Goal: Task Accomplishment & Management: Manage account settings

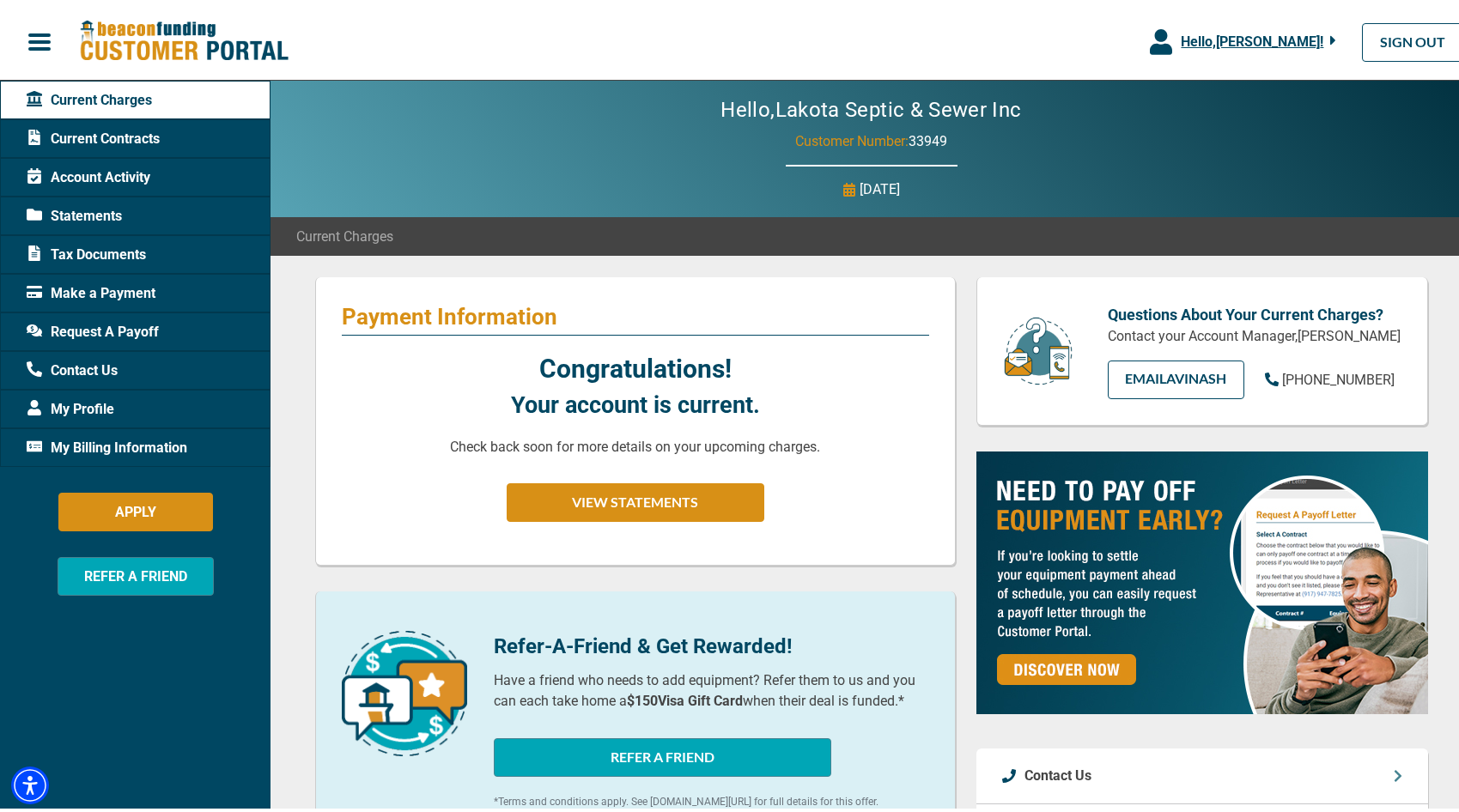
click at [124, 138] on span "Current Contracts" at bounding box center [93, 135] width 133 height 21
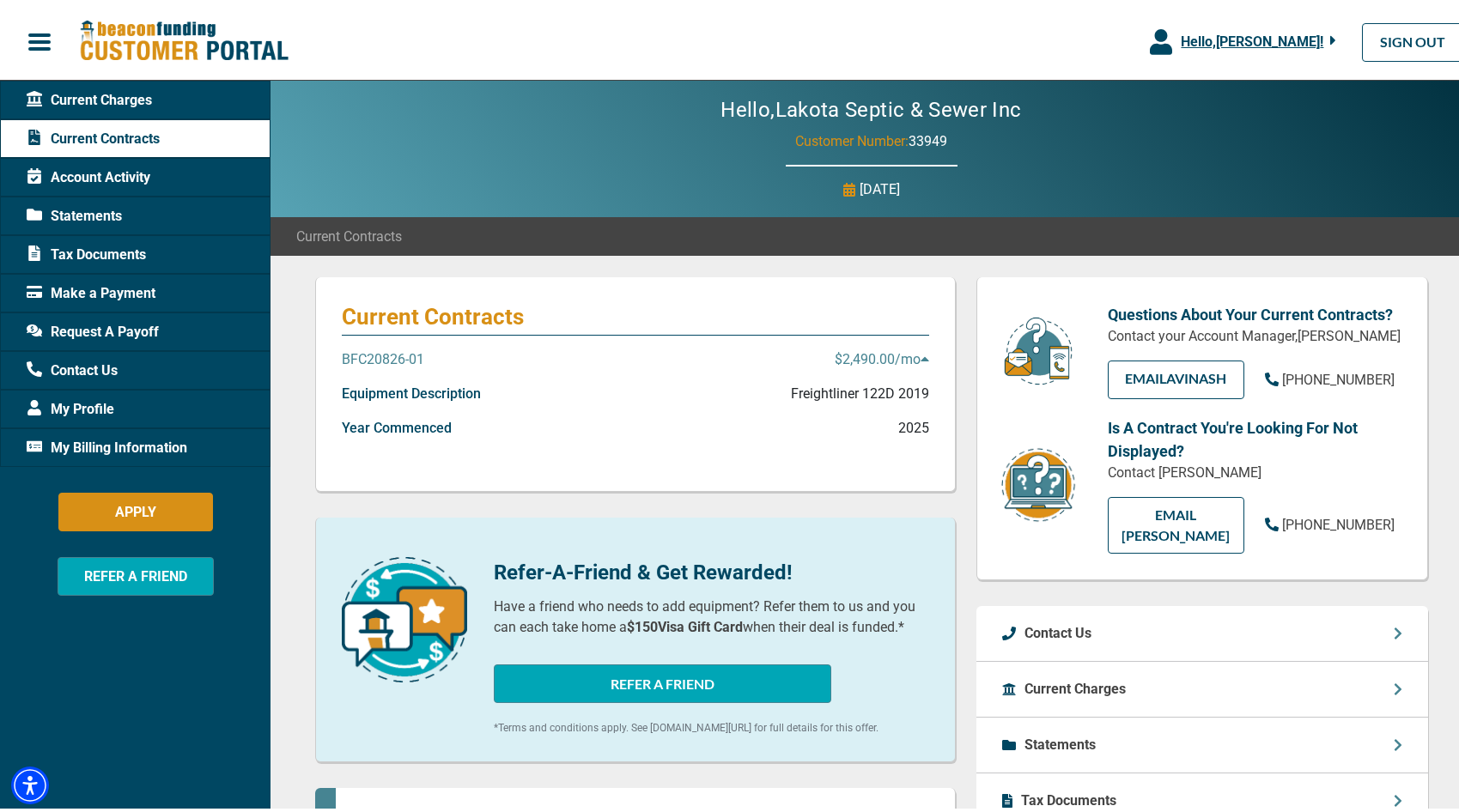
click at [835, 352] on p "$2,490.00 /mo" at bounding box center [882, 355] width 95 height 21
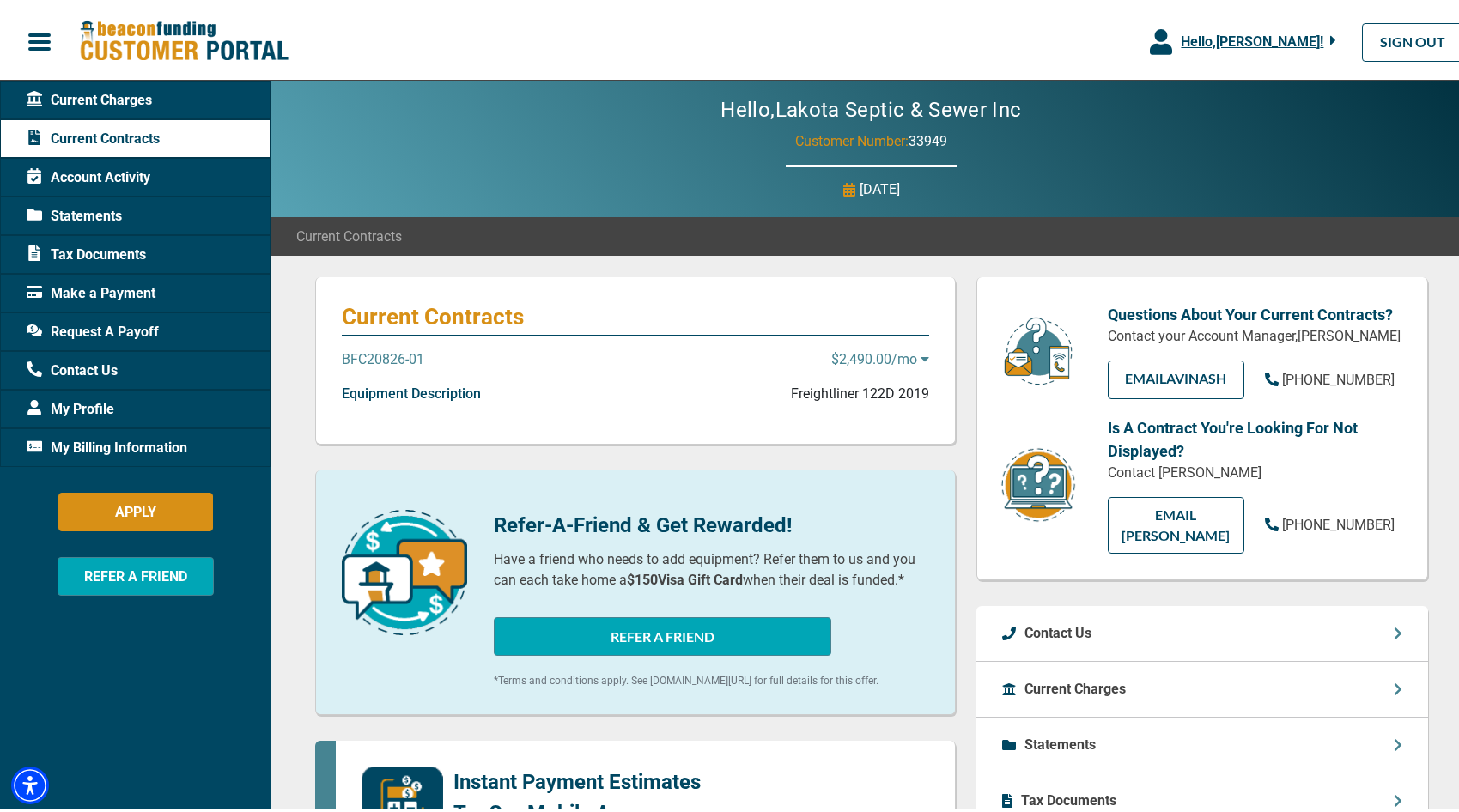
click at [832, 352] on p "$2,490.00 /mo" at bounding box center [879, 355] width 97 height 21
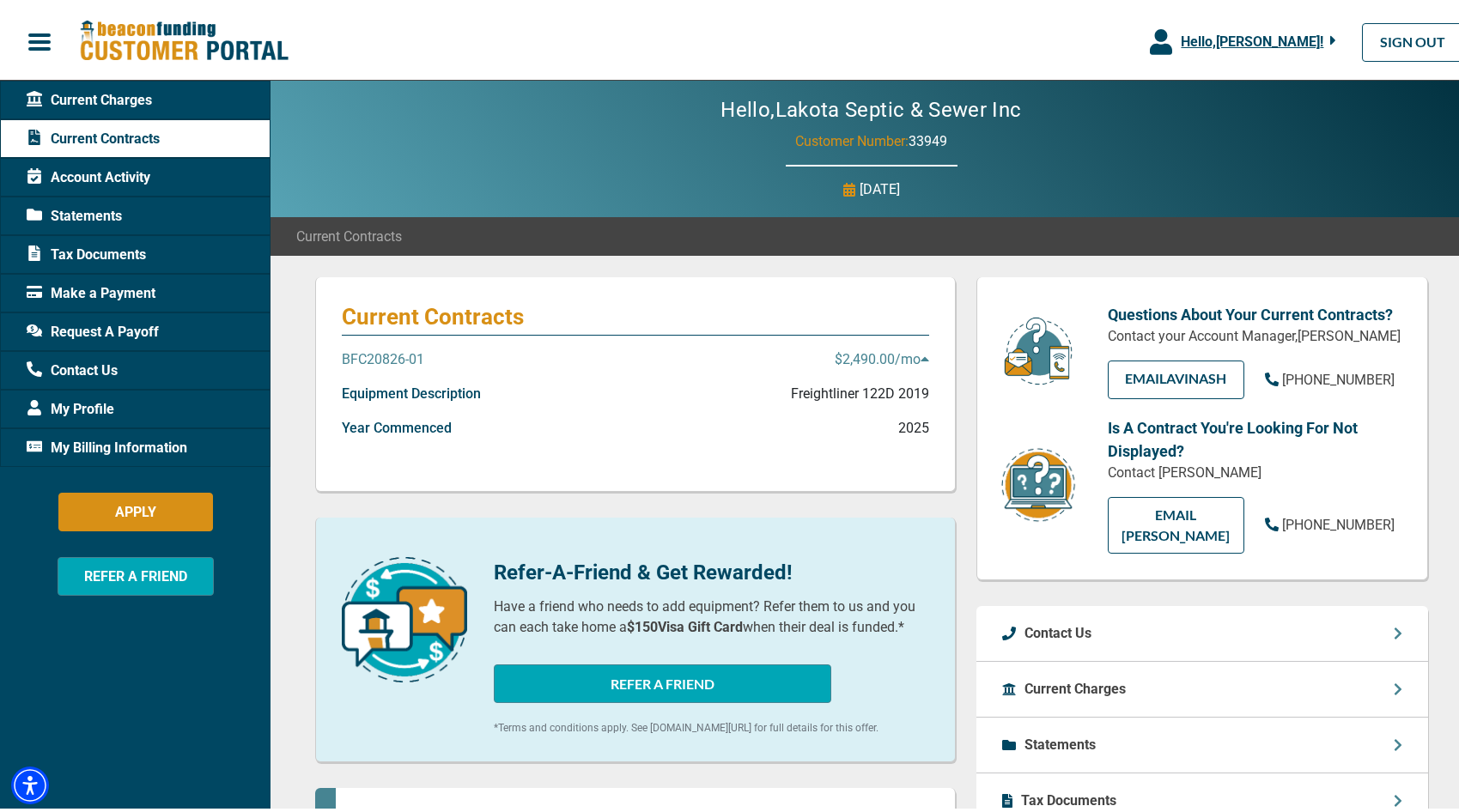
click at [60, 170] on span "Account Activity" at bounding box center [89, 174] width 124 height 21
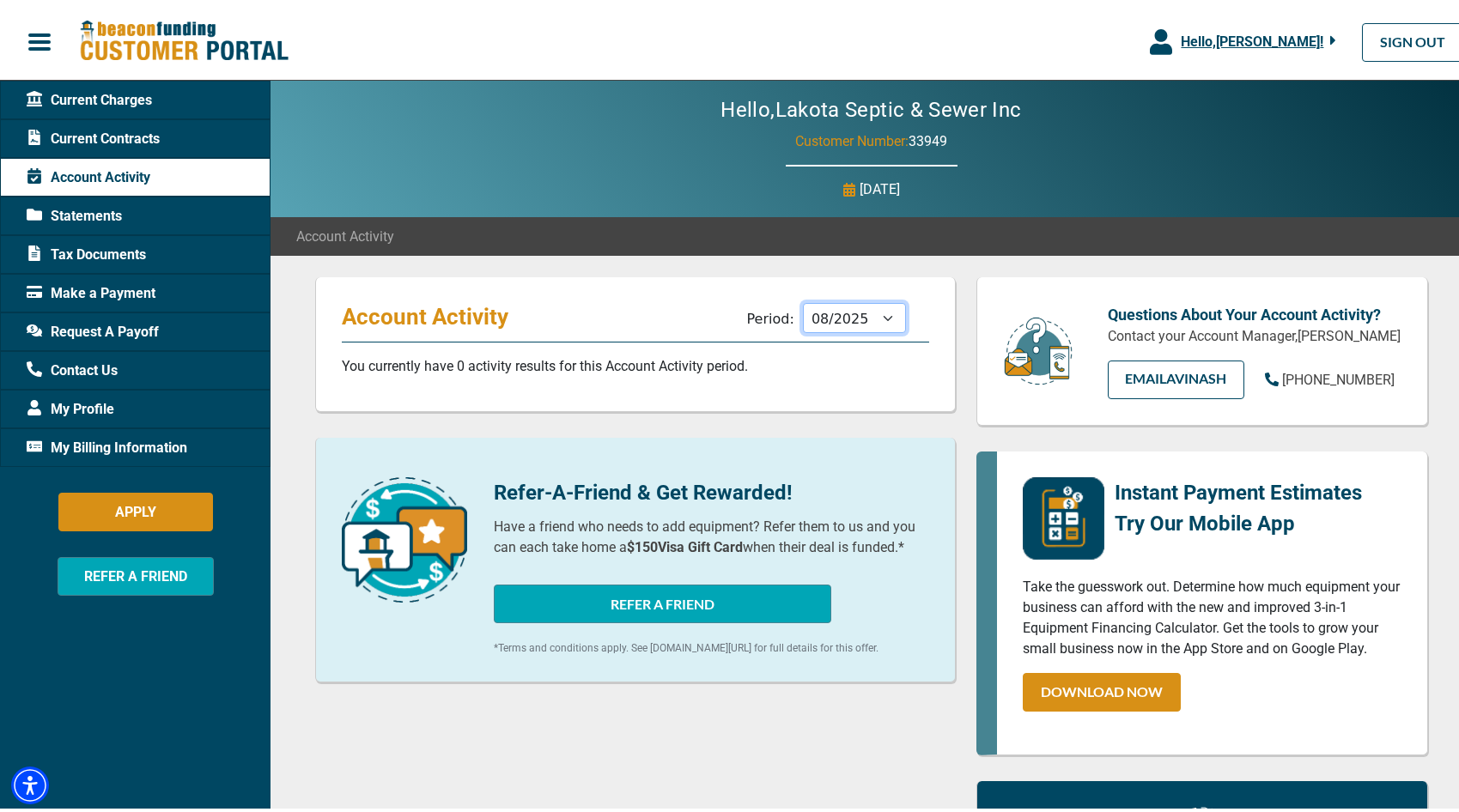
click at [881, 312] on select "09/2025 08/2025 07/2025 06/2025 05/2025 04/2025 03/2025 02/2025 01/2025 12/2024…" at bounding box center [854, 314] width 103 height 31
click at [802, 299] on select "09/2025 08/2025 07/2025 06/2025 05/2025 04/2025 03/2025 02/2025 01/2025 12/2024…" at bounding box center [854, 314] width 103 height 31
click at [881, 314] on select "09/2025 08/2025 07/2025 06/2025 05/2025 04/2025 03/2025 02/2025 01/2025 12/2024…" at bounding box center [854, 314] width 103 height 31
click at [802, 299] on select "09/2025 08/2025 07/2025 06/2025 05/2025 04/2025 03/2025 02/2025 01/2025 12/2024…" at bounding box center [854, 314] width 103 height 31
click at [875, 315] on select "09/2025 08/2025 07/2025 06/2025 05/2025 04/2025 03/2025 02/2025 01/2025 12/2024…" at bounding box center [854, 314] width 103 height 31
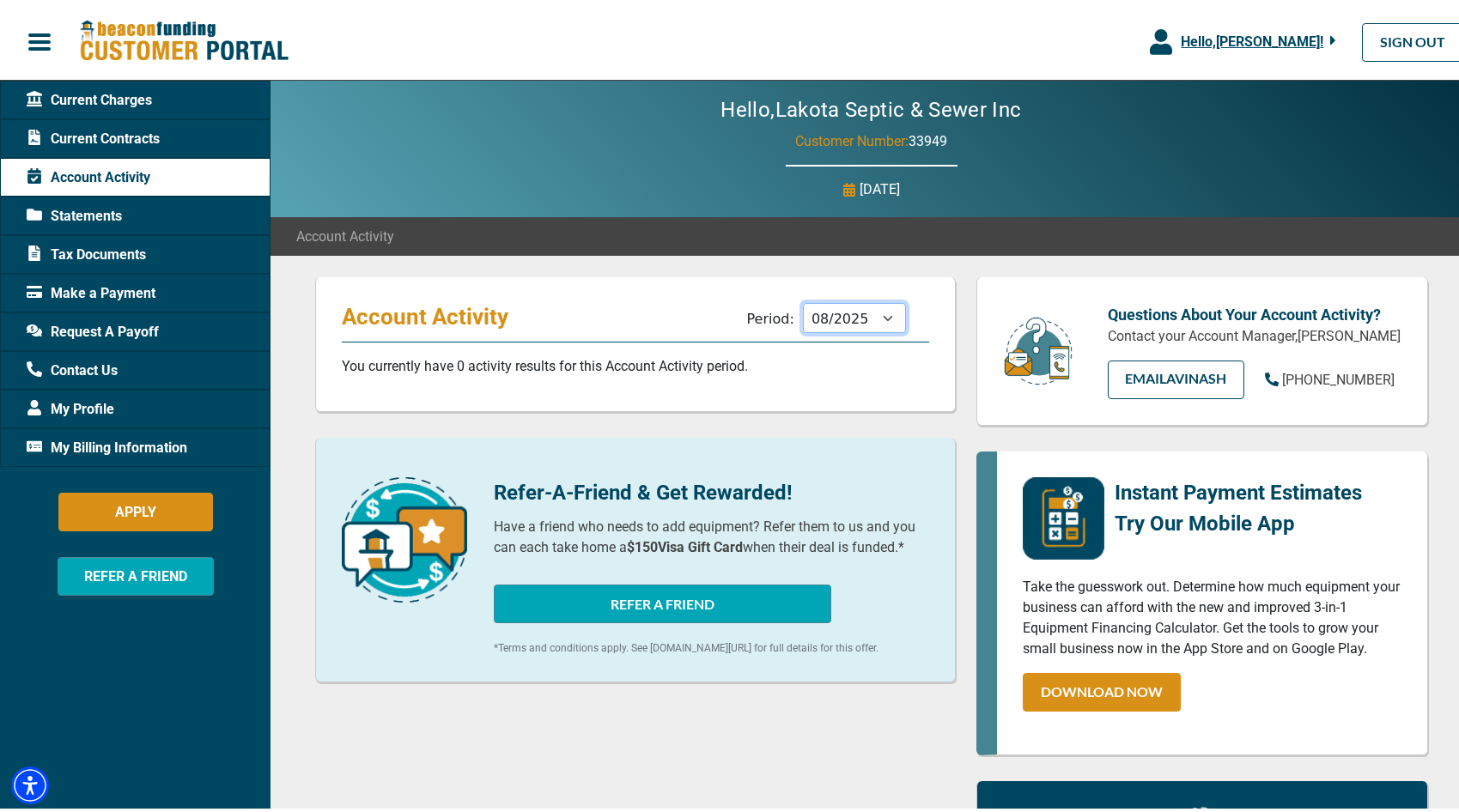
select select "09/2025"
click at [802, 299] on select "09/2025 08/2025 07/2025 06/2025 05/2025 04/2025 03/2025 02/2025 01/2025 12/2024…" at bounding box center [854, 314] width 103 height 31
click at [112, 217] on span "Statements" at bounding box center [74, 213] width 95 height 21
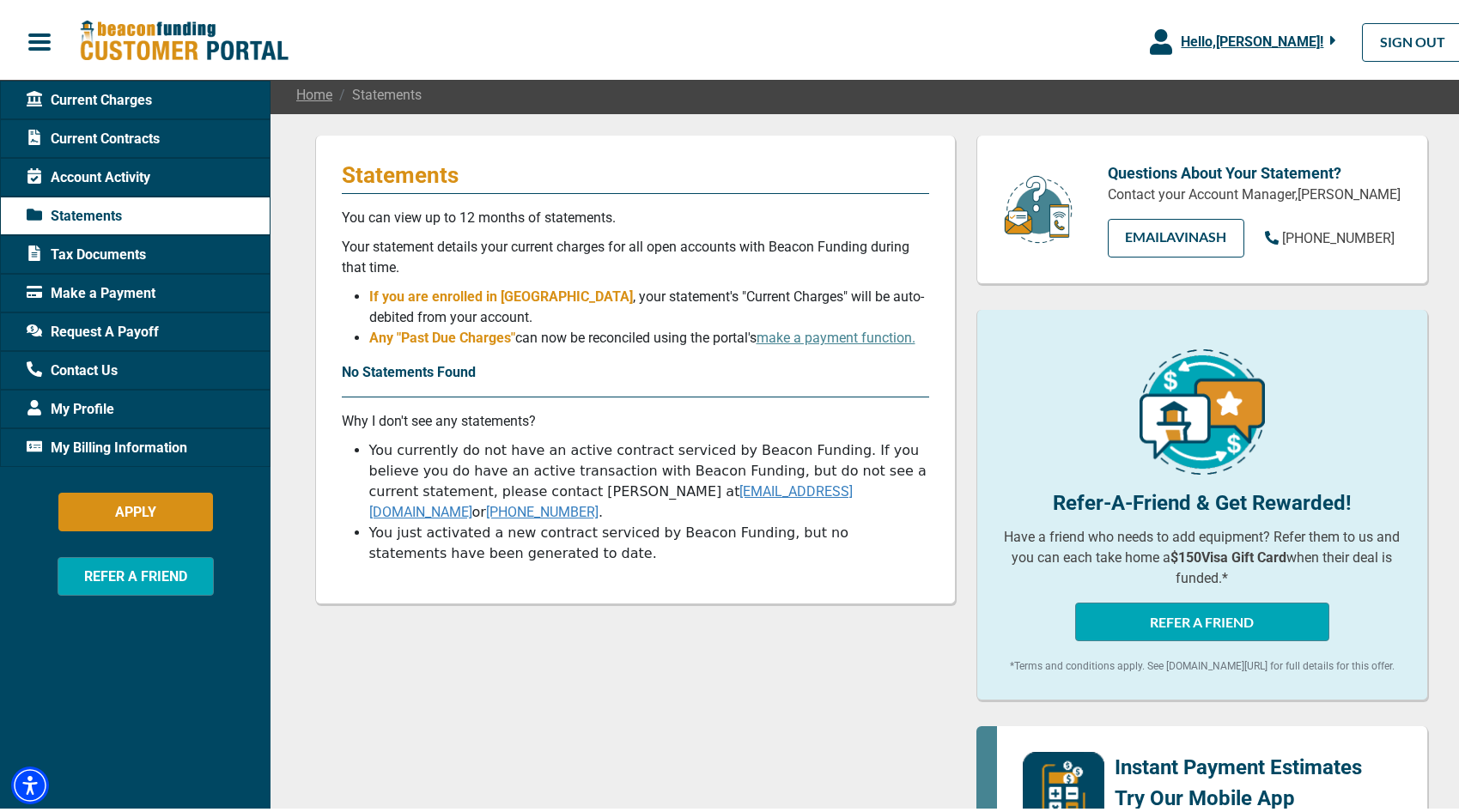
scroll to position [171, 0]
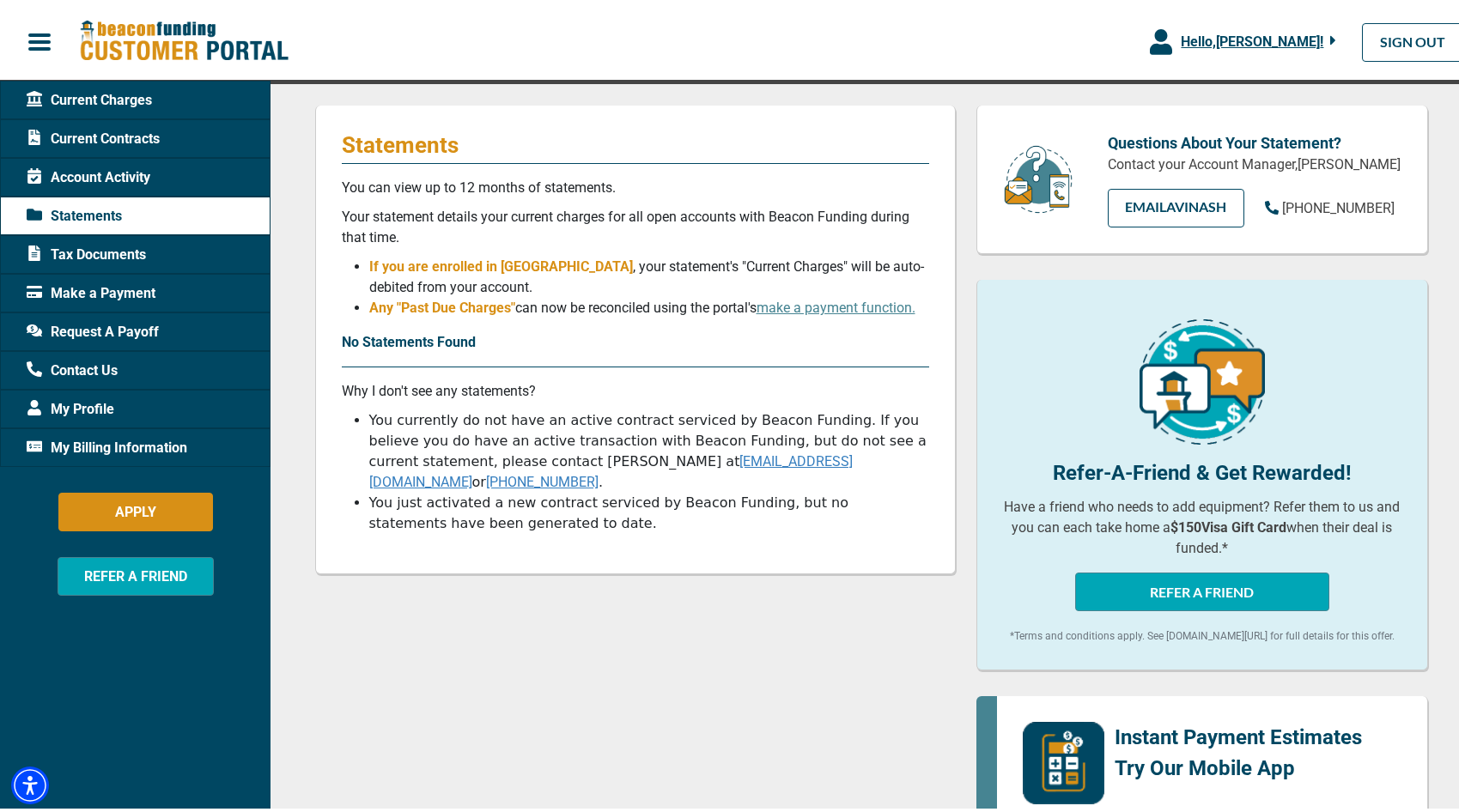
click at [151, 244] on div "Tax Documents" at bounding box center [135, 250] width 271 height 38
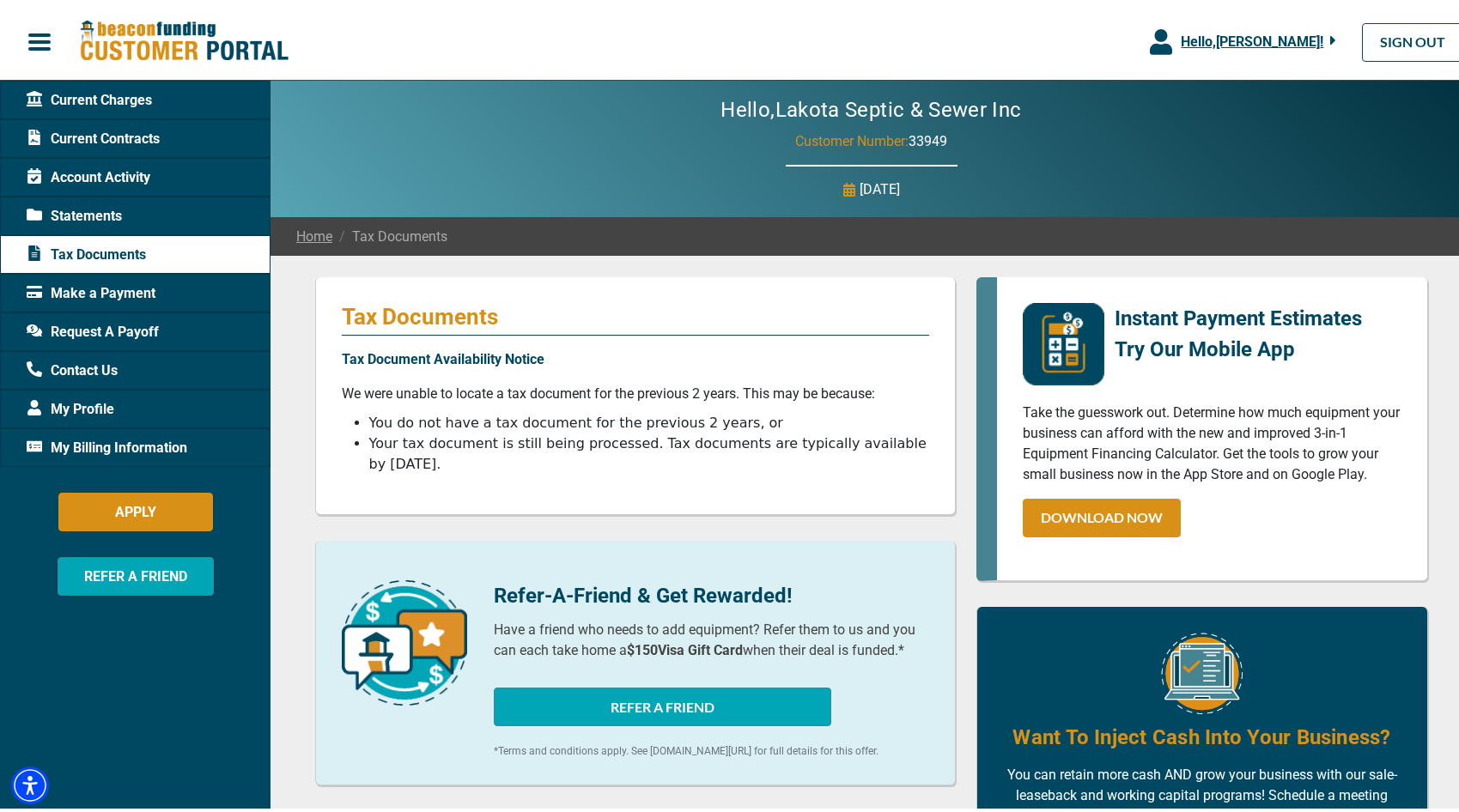
click at [124, 289] on span "Make a Payment" at bounding box center [91, 289] width 129 height 21
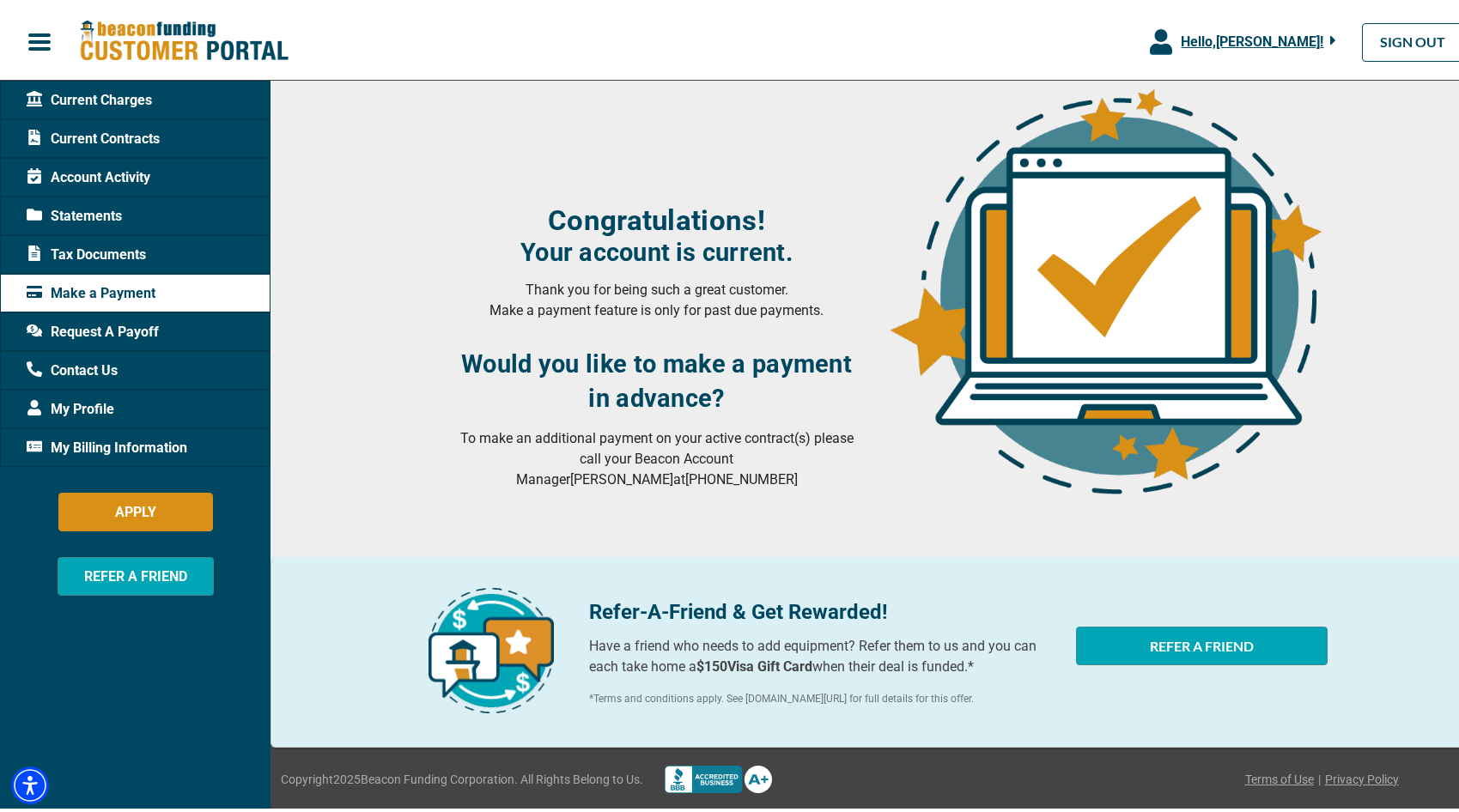
scroll to position [201, 0]
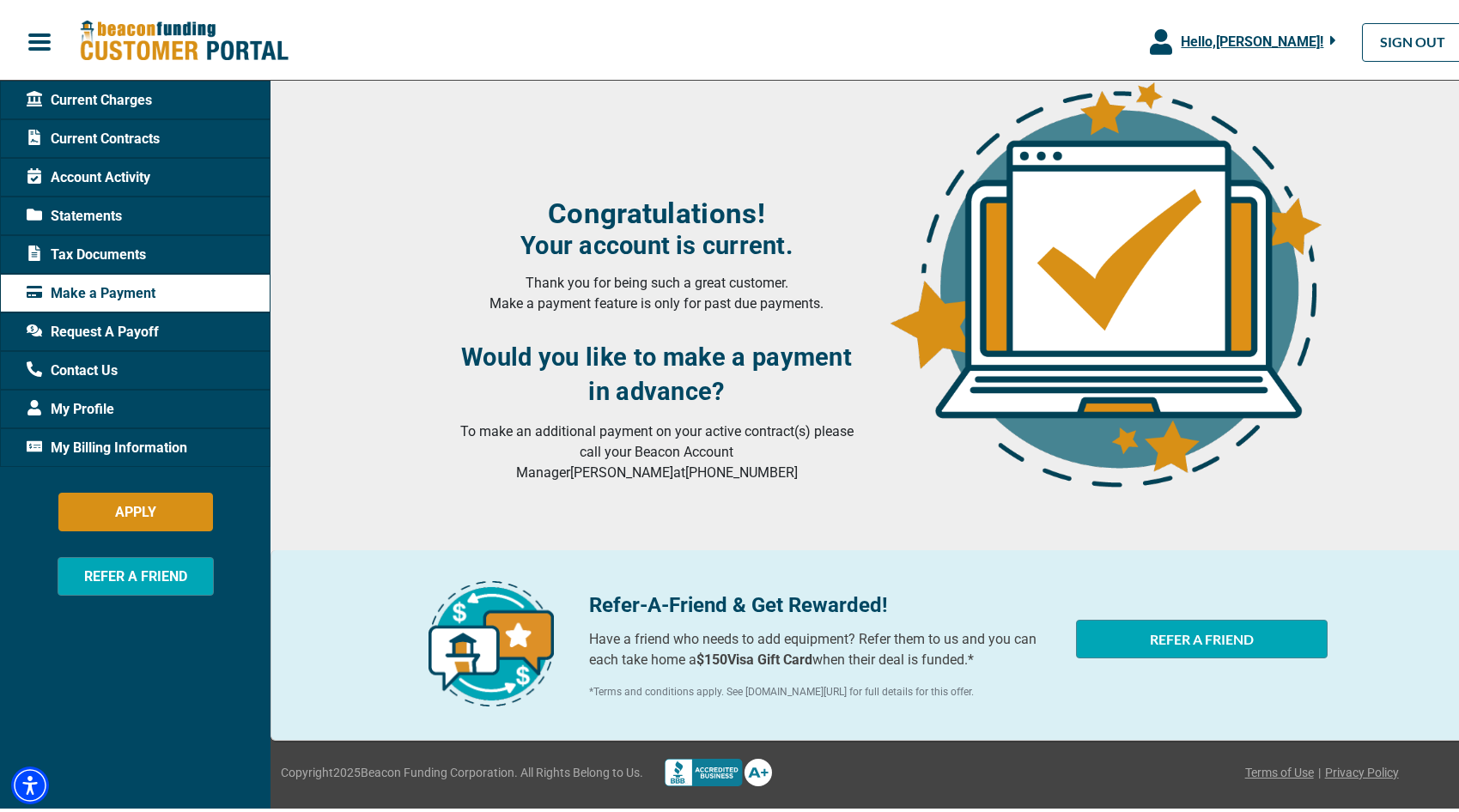
click at [120, 407] on div "My Profile" at bounding box center [135, 405] width 271 height 38
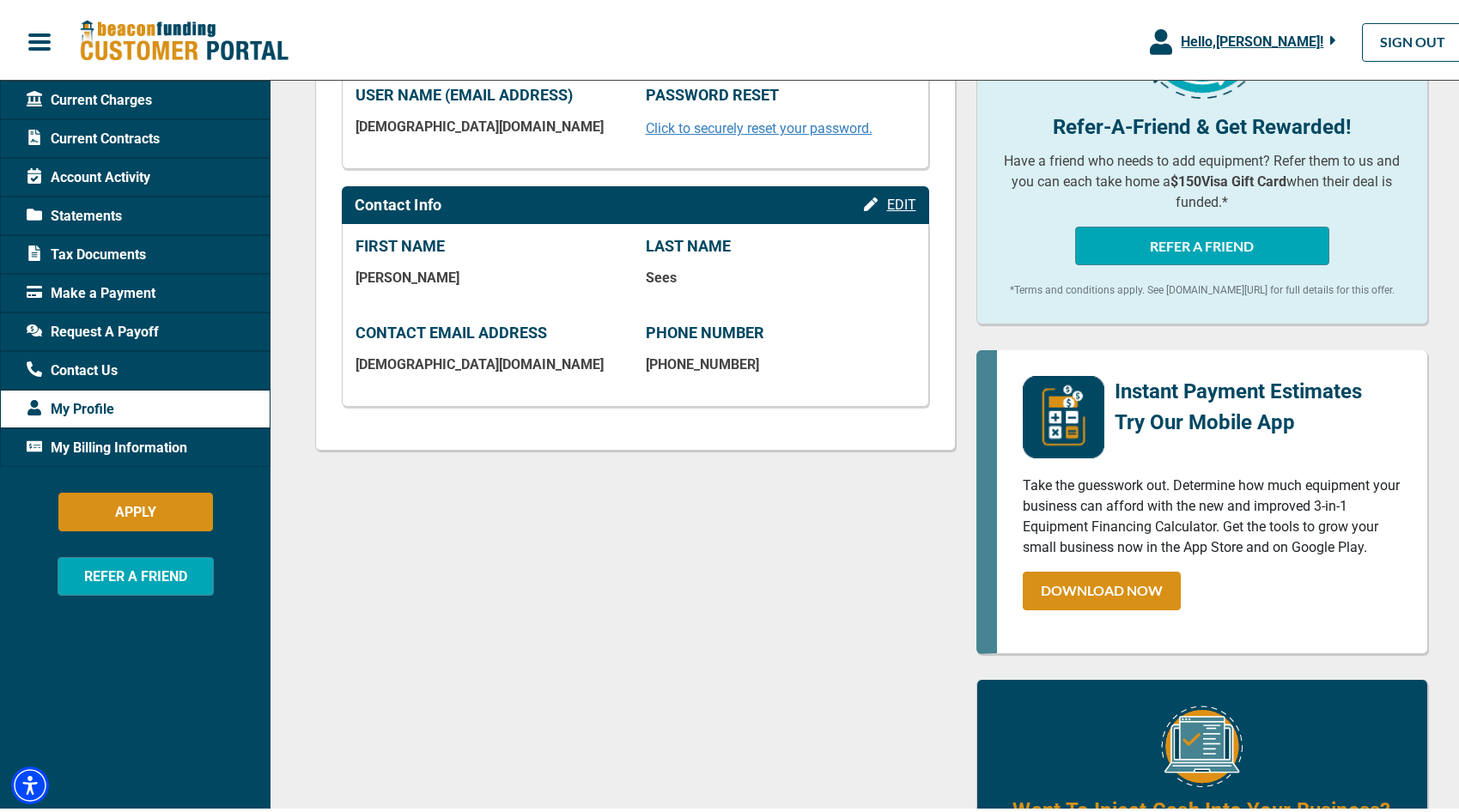
scroll to position [258, 0]
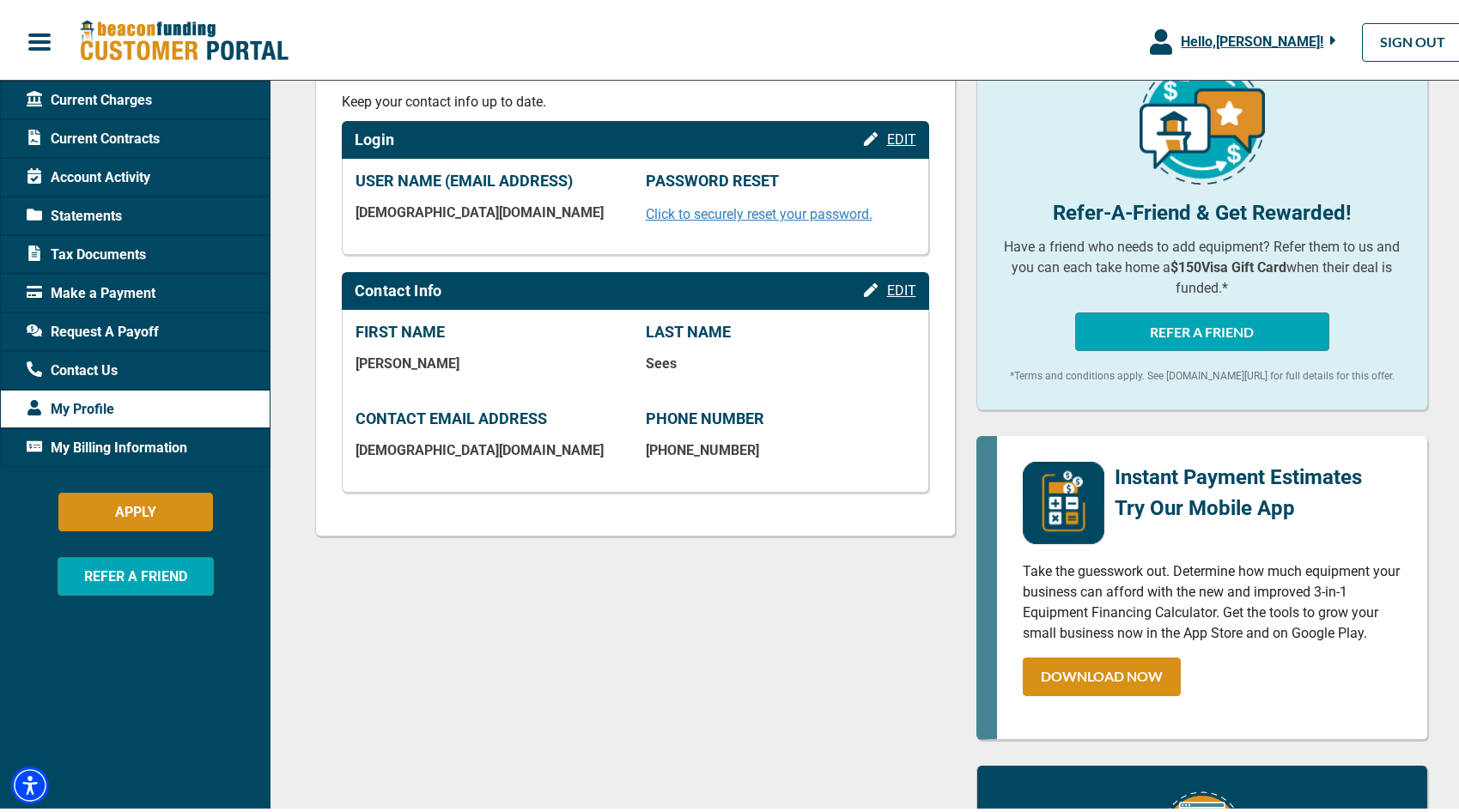
click at [171, 446] on span "My Billing Information" at bounding box center [106, 444] width 160 height 21
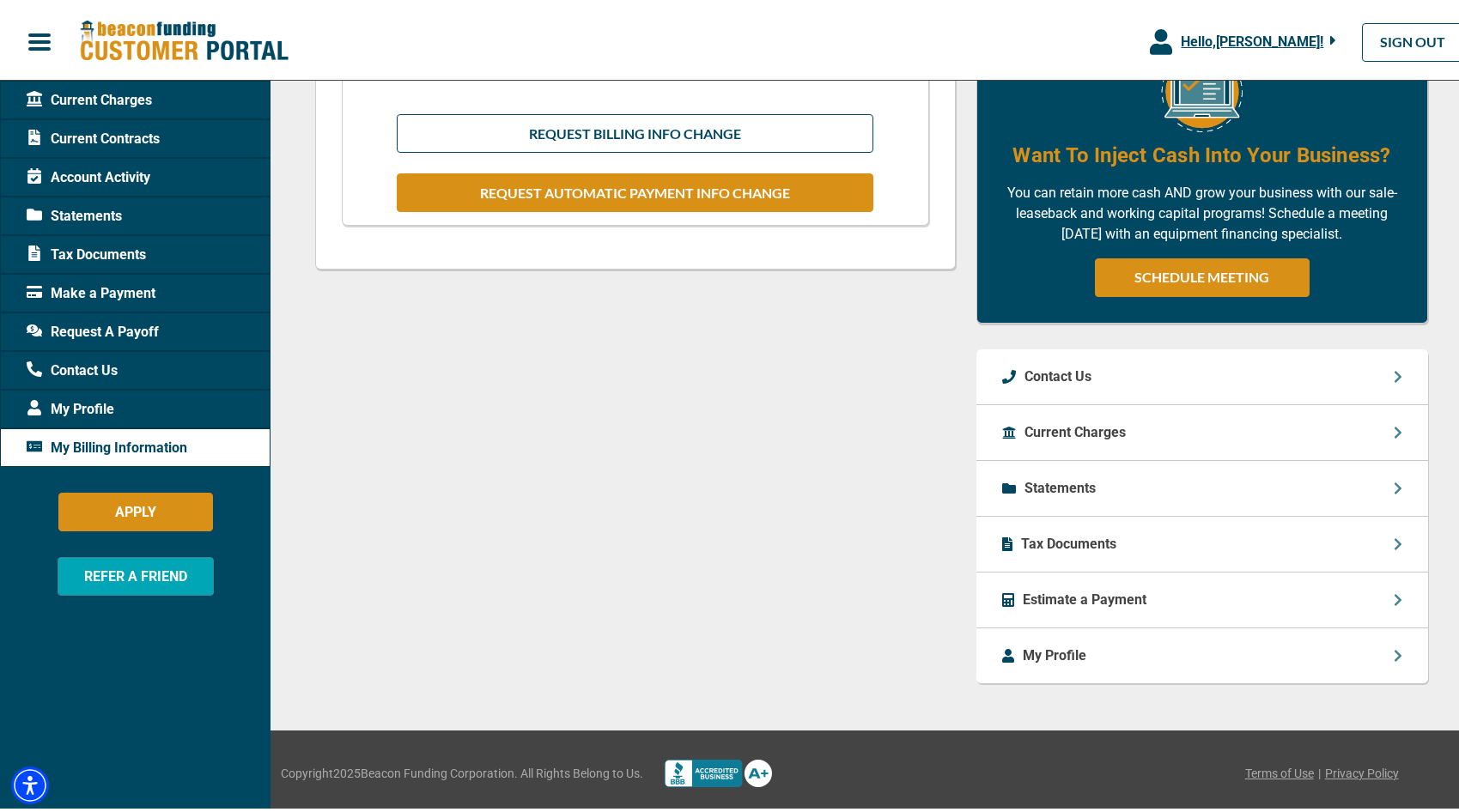
scroll to position [583, 0]
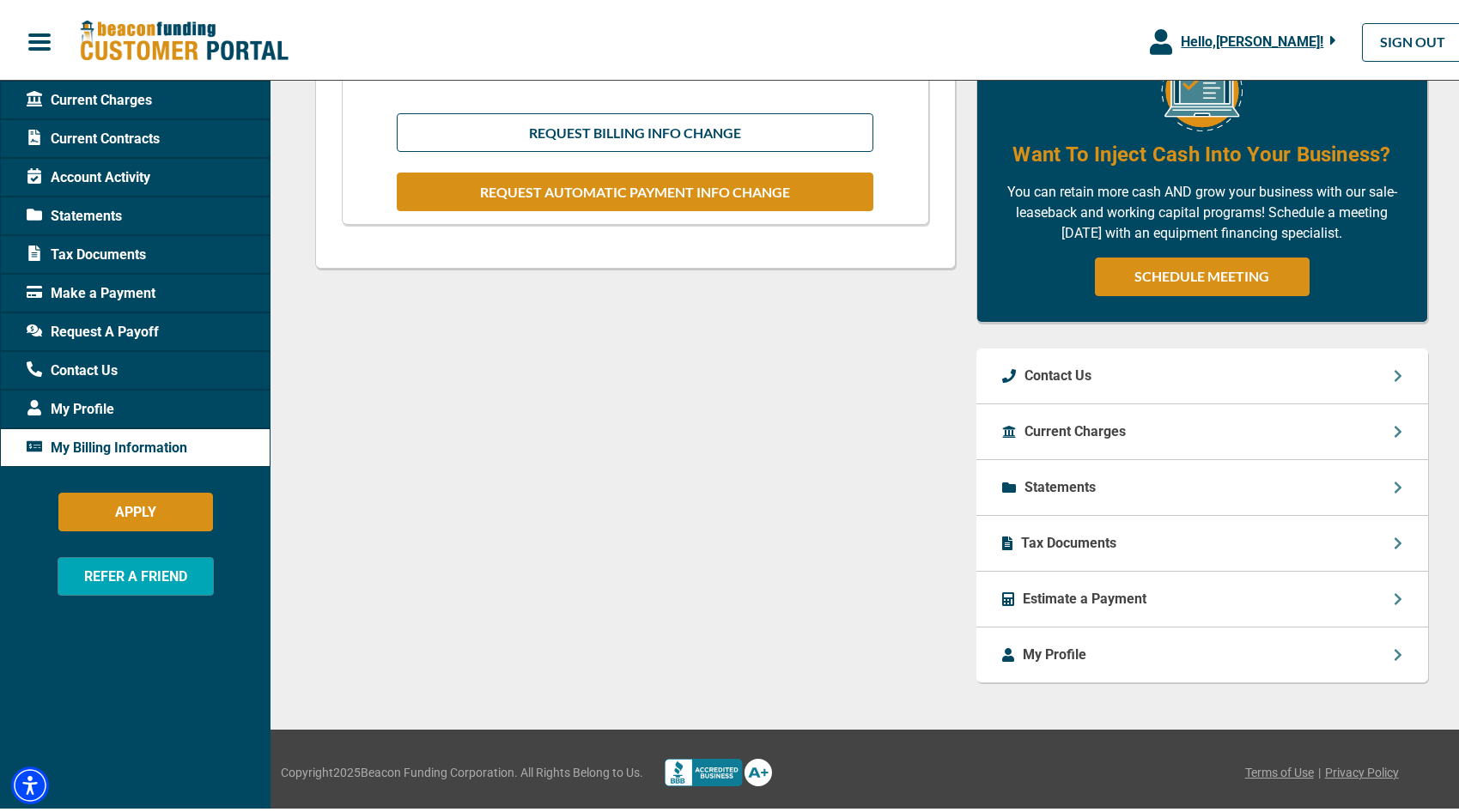
click at [1393, 597] on icon at bounding box center [1397, 595] width 9 height 14
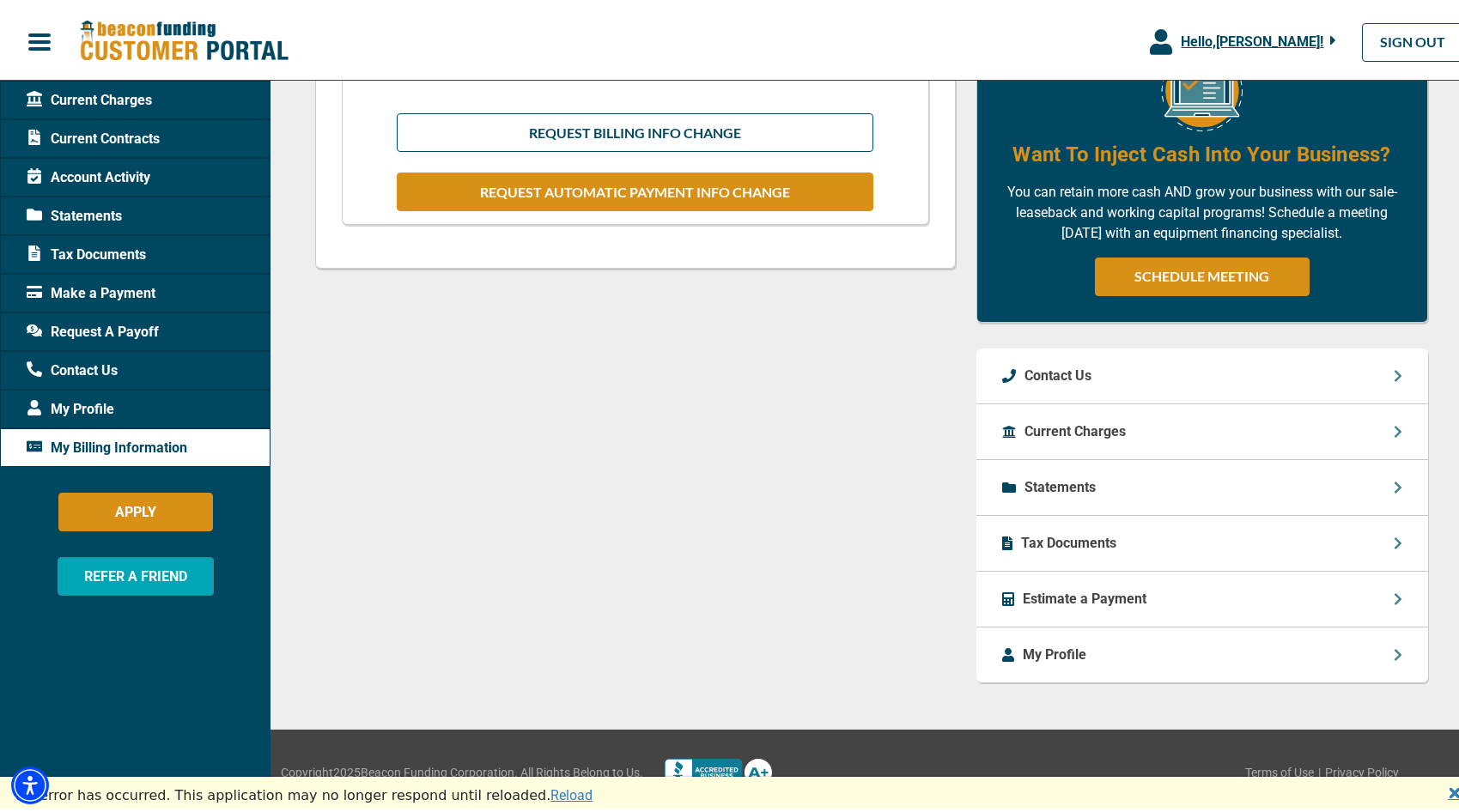
click at [1393, 484] on icon at bounding box center [1396, 484] width 7 height 12
click at [1074, 482] on p "Statements" at bounding box center [1059, 483] width 71 height 21
click at [1070, 421] on p "Current Charges" at bounding box center [1074, 428] width 101 height 21
click at [1393, 428] on icon at bounding box center [1396, 428] width 7 height 12
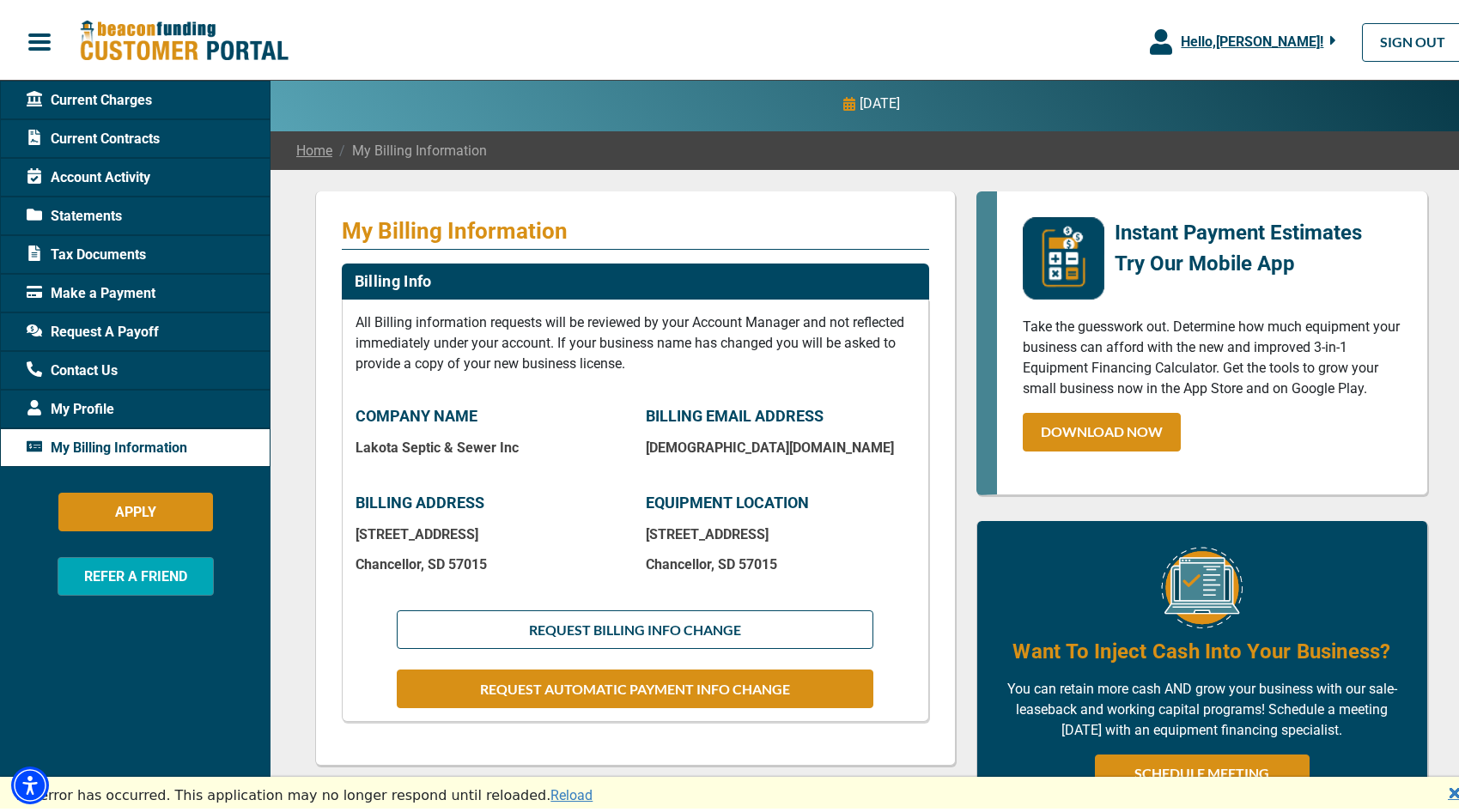
scroll to position [0, 0]
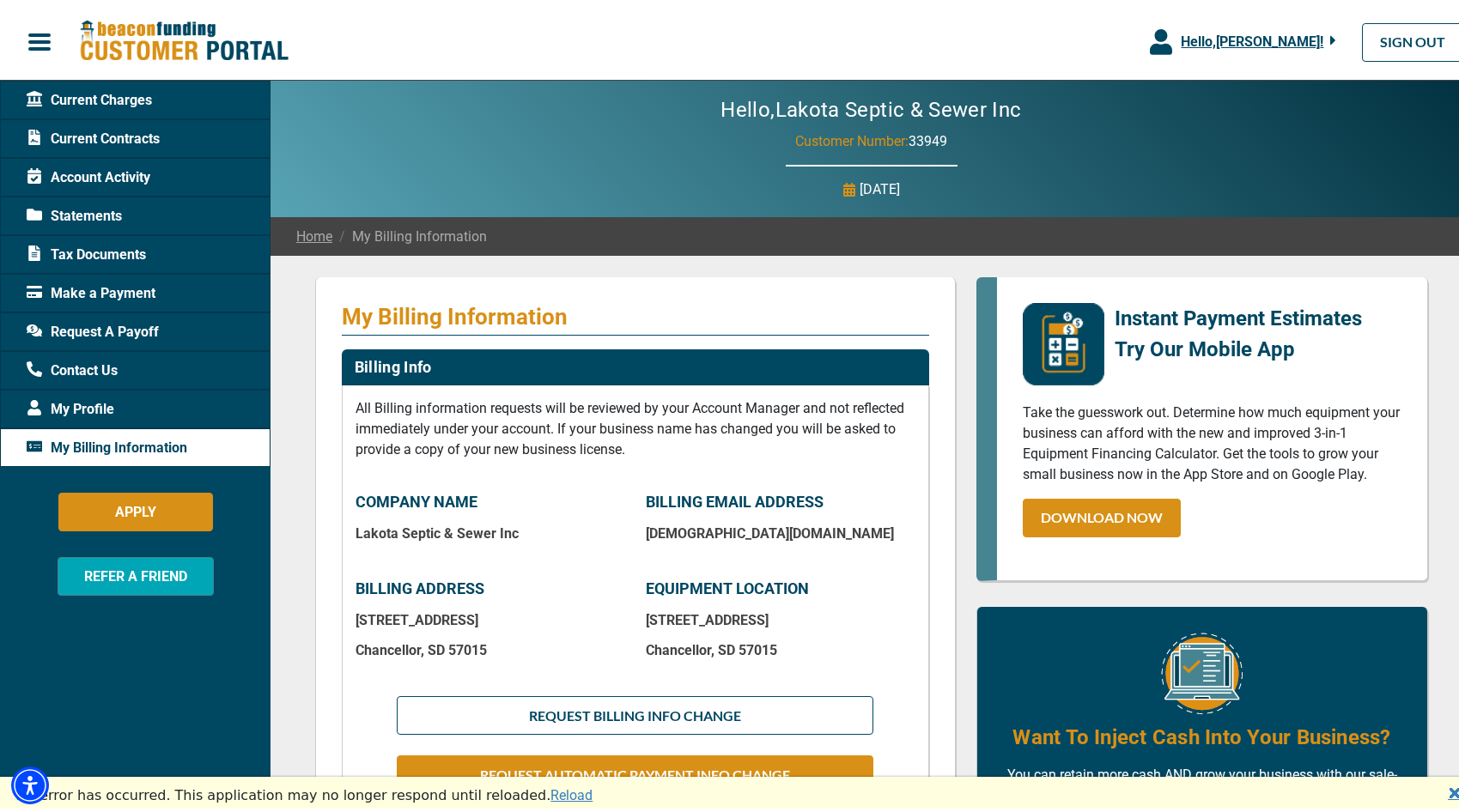
click at [157, 91] on div "Current Charges" at bounding box center [135, 95] width 271 height 38
click at [116, 97] on span "Current Charges" at bounding box center [89, 96] width 125 height 21
click at [110, 130] on span "Current Contracts" at bounding box center [93, 135] width 133 height 21
click at [173, 277] on div "Make a Payment" at bounding box center [135, 289] width 271 height 38
click at [550, 791] on link "Reload" at bounding box center [571, 791] width 42 height 17
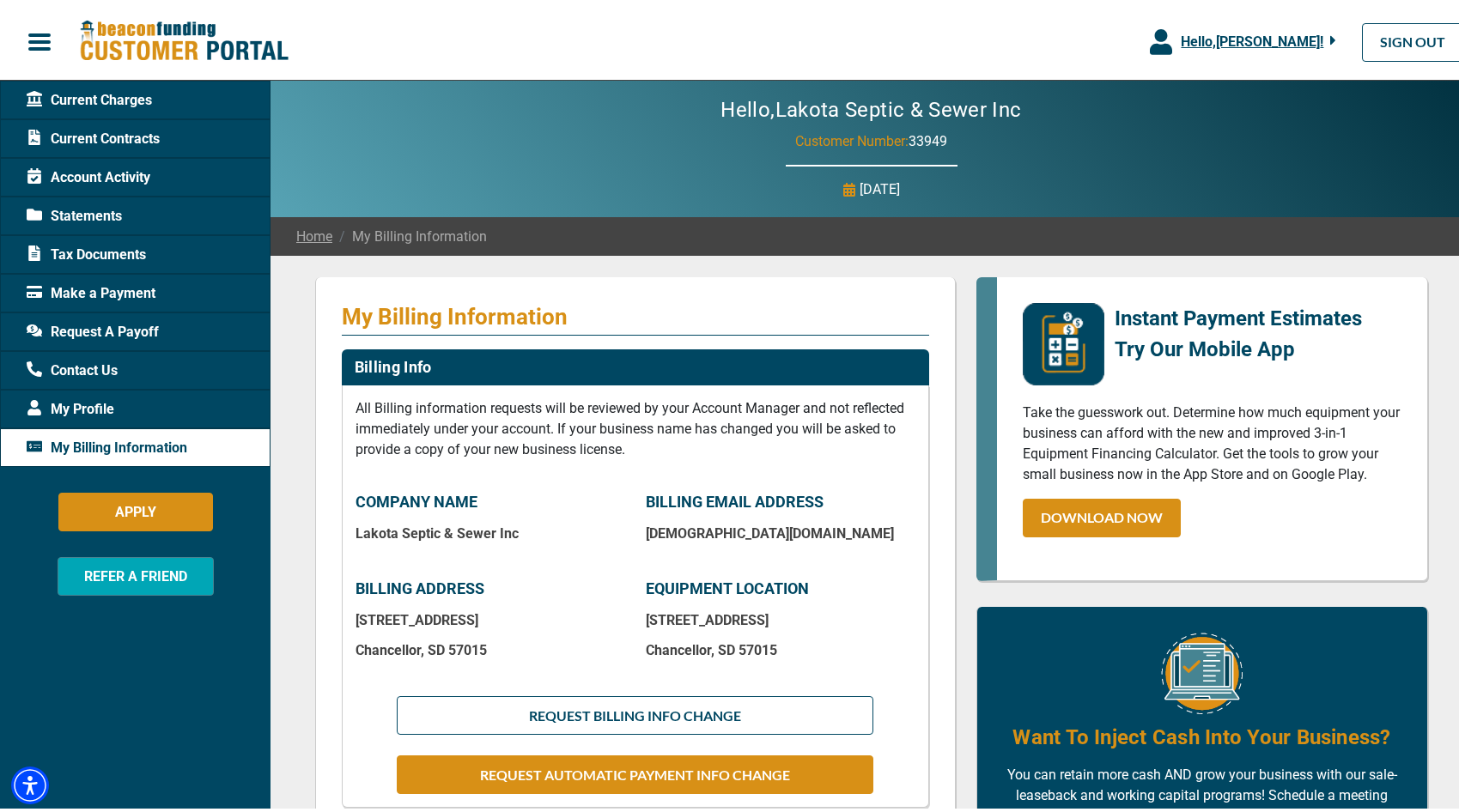
click at [65, 100] on span "Current Charges" at bounding box center [89, 96] width 125 height 21
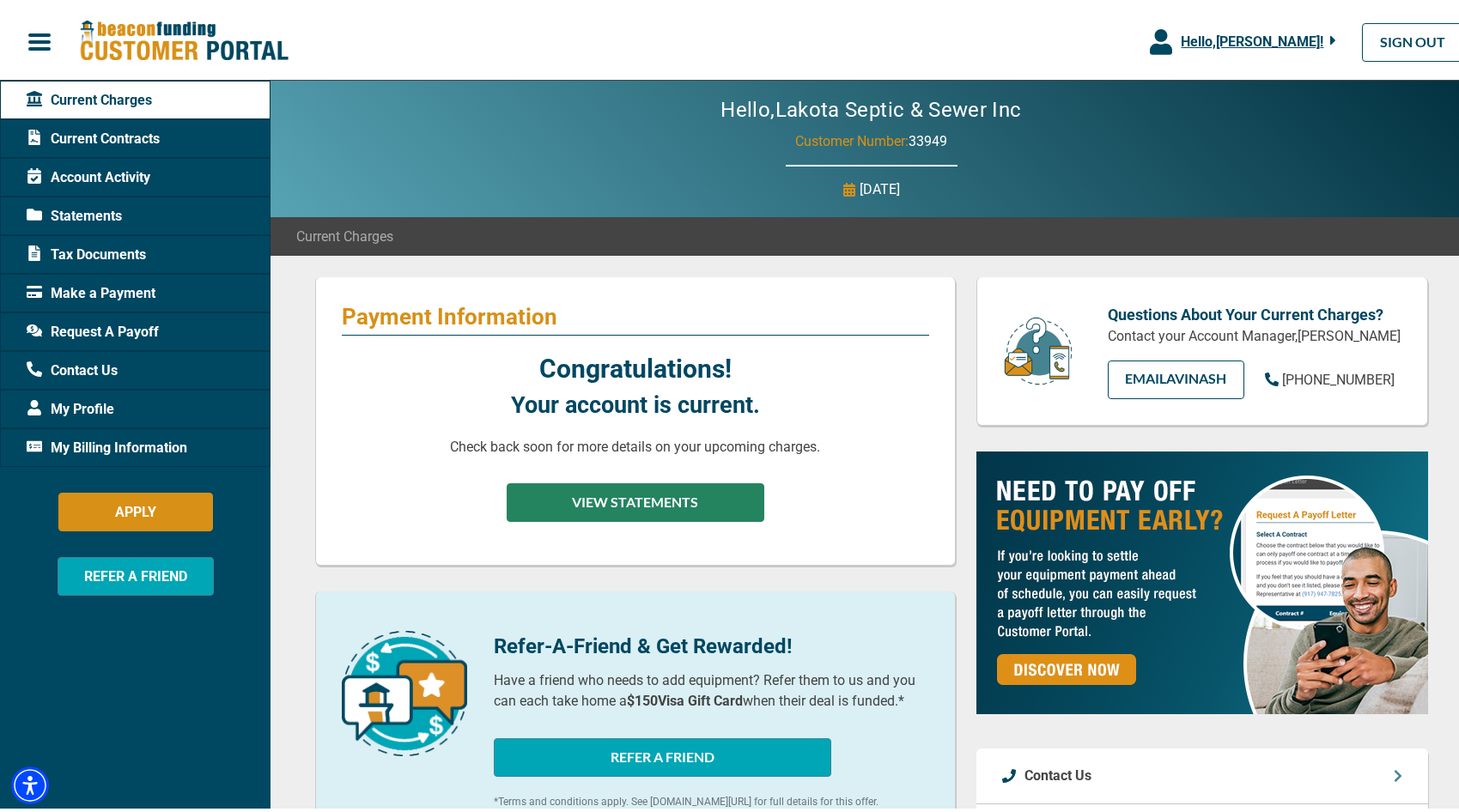
click at [637, 497] on button "VIEW STATEMENTS" at bounding box center [635, 498] width 258 height 38
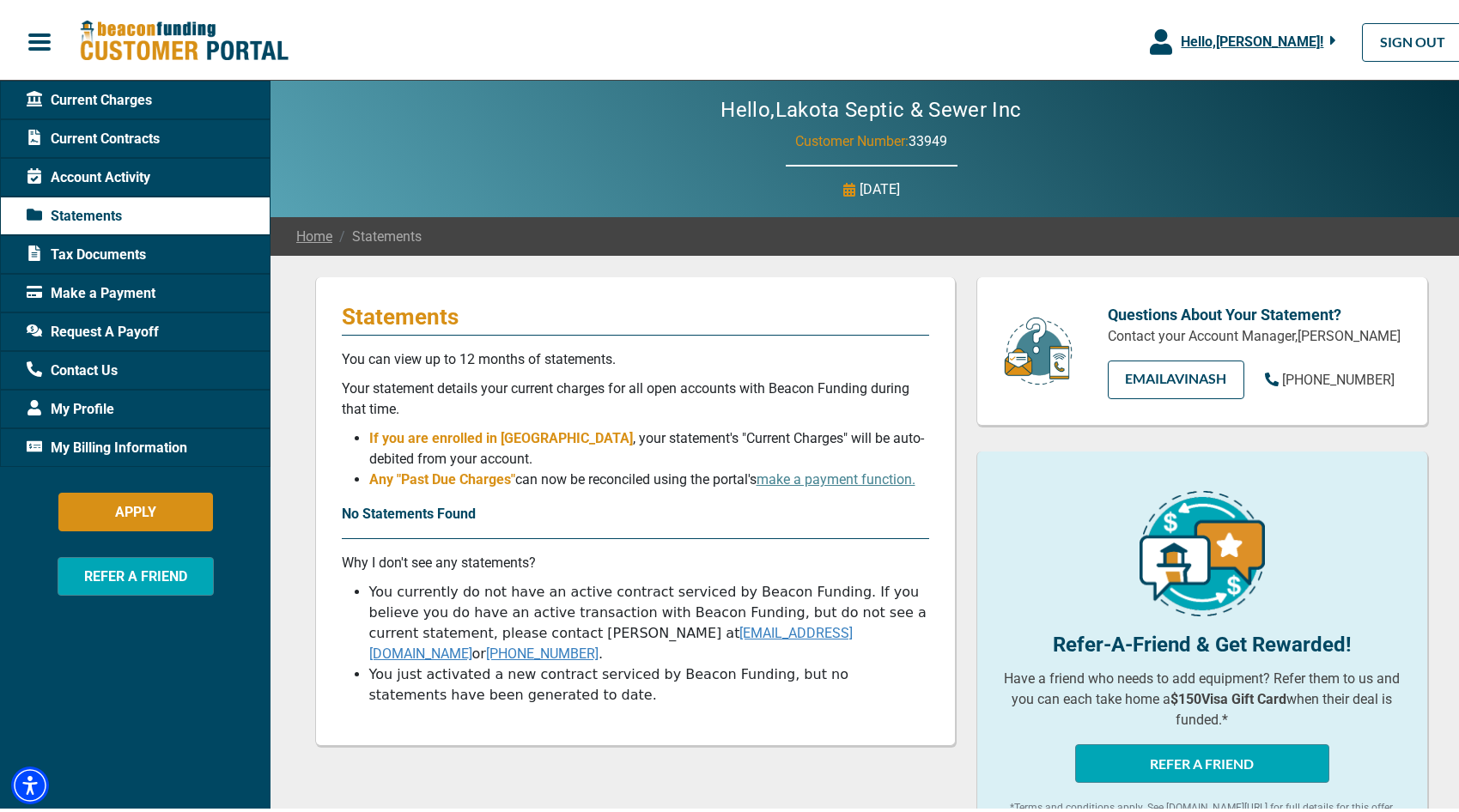
click at [106, 172] on span "Account Activity" at bounding box center [89, 174] width 124 height 21
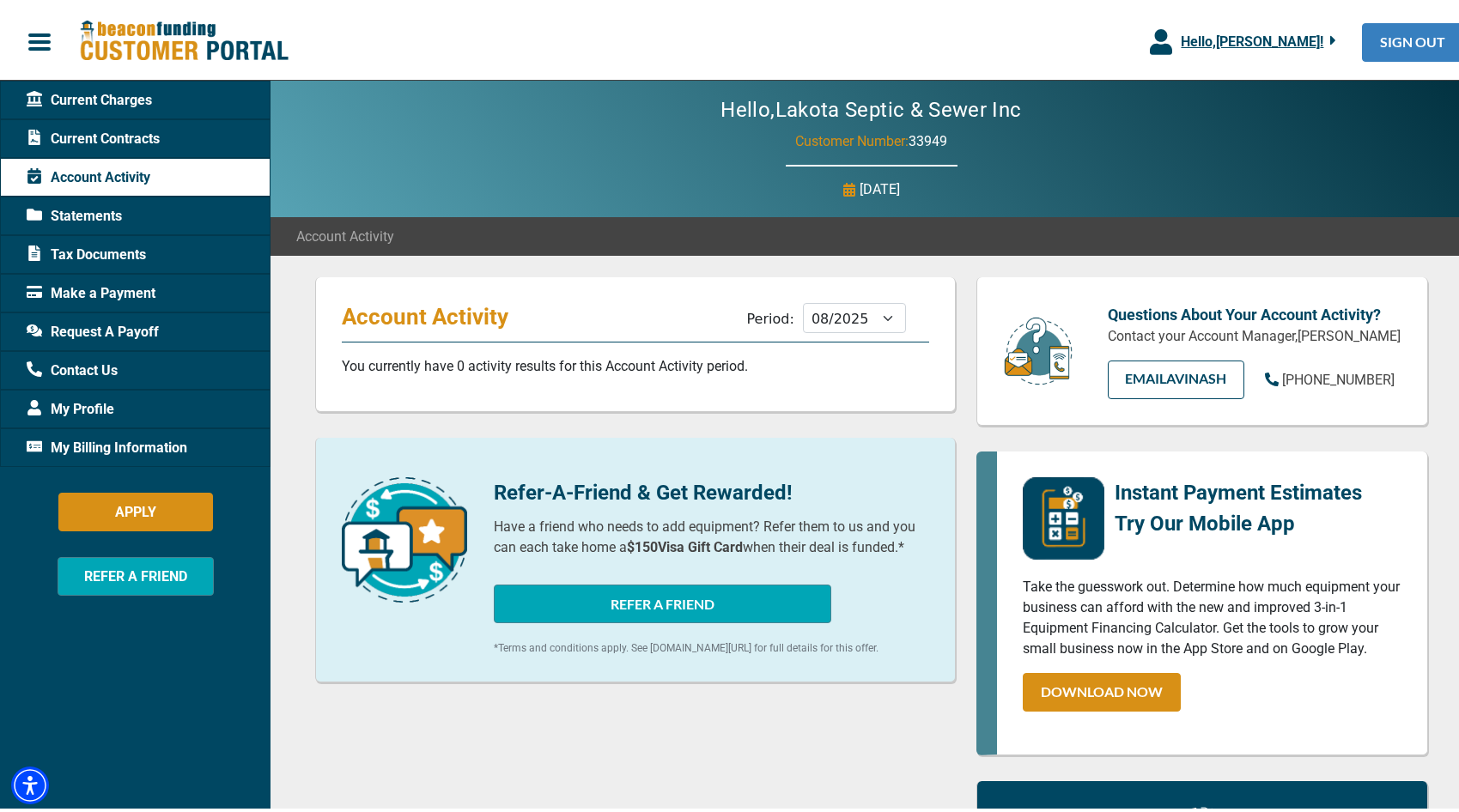
click at [1401, 34] on link "SIGN OUT" at bounding box center [1412, 38] width 101 height 38
